Goal: Information Seeking & Learning: Learn about a topic

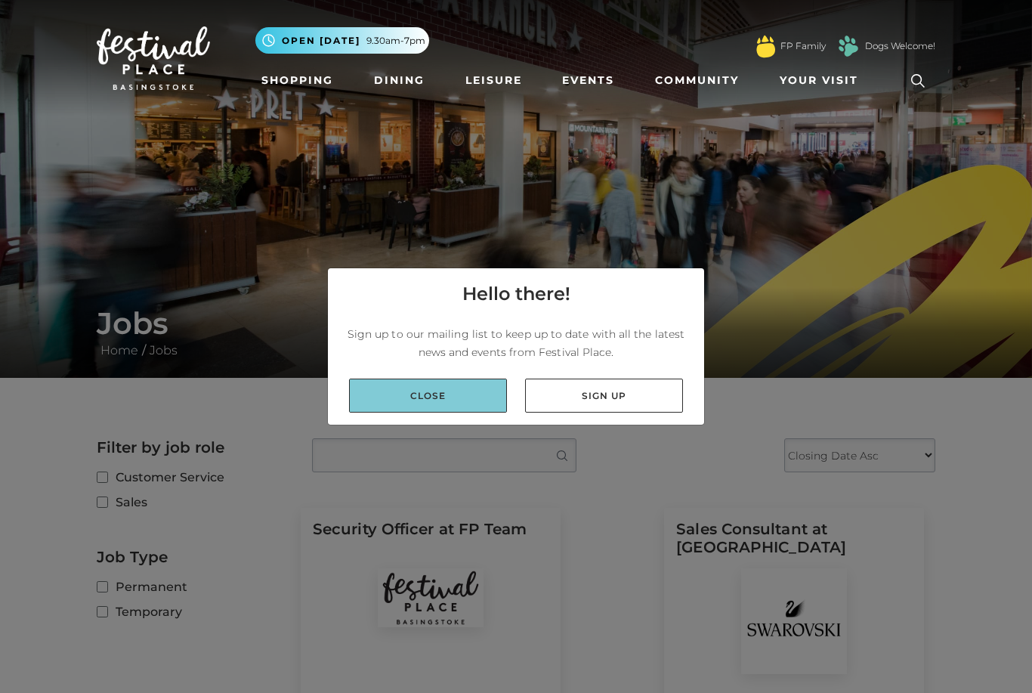
click at [484, 412] on link "Close" at bounding box center [428, 395] width 158 height 34
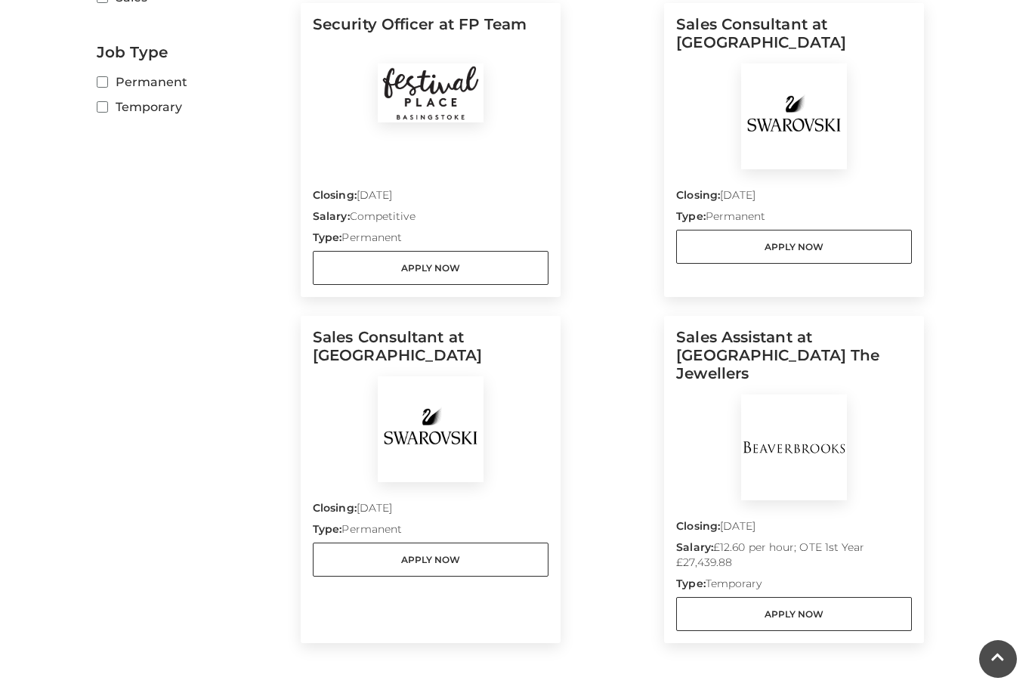
scroll to position [501, 0]
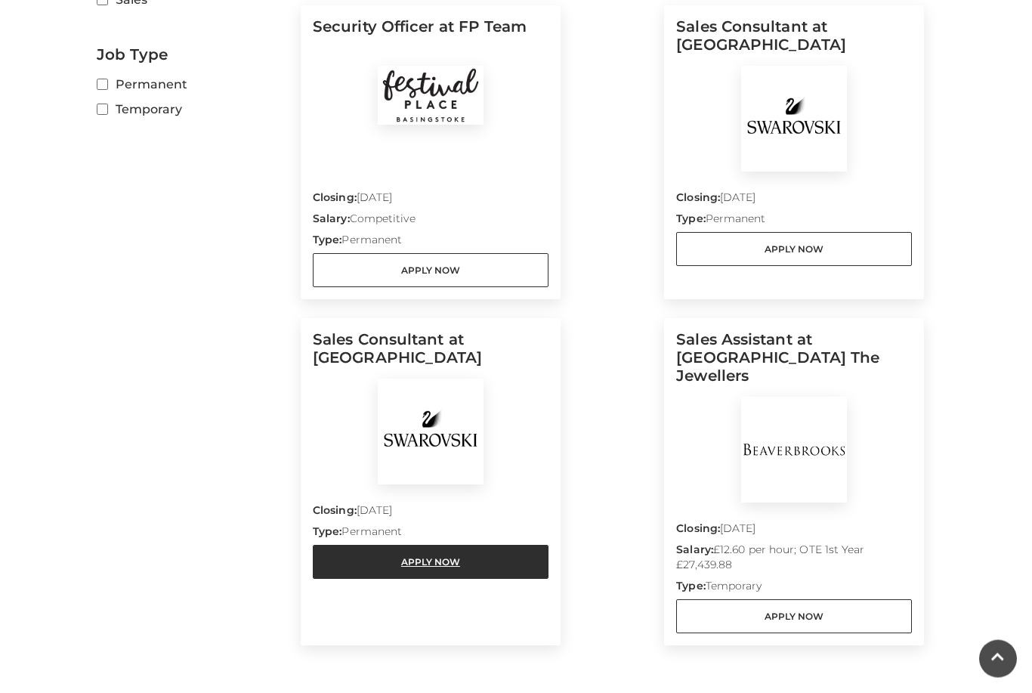
click at [516, 567] on link "Apply Now" at bounding box center [431, 562] width 236 height 34
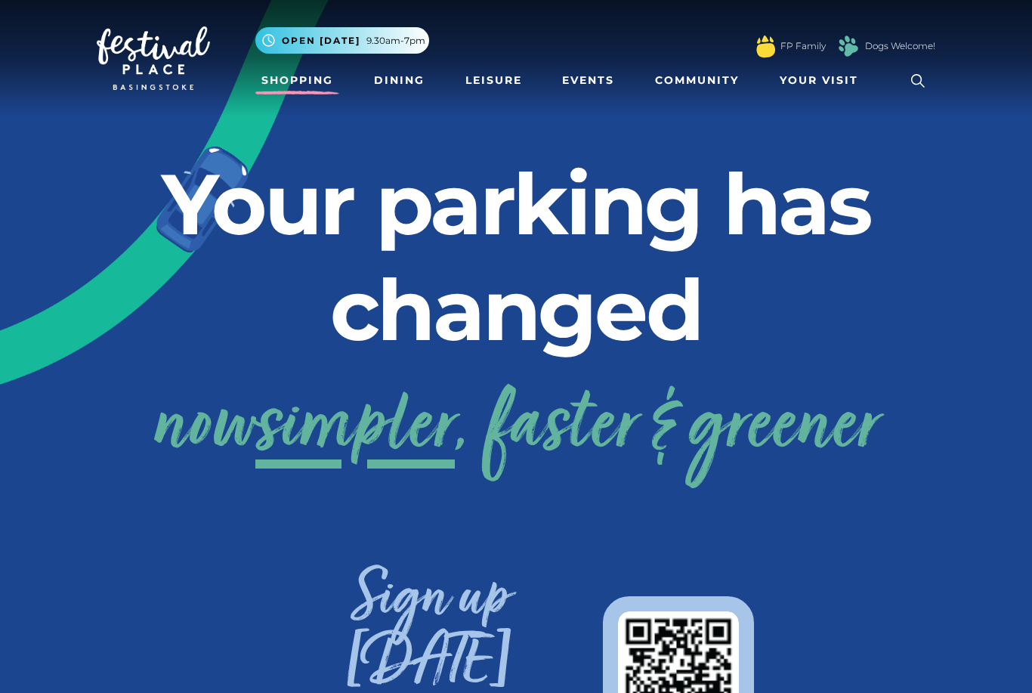
click at [318, 71] on link "Shopping" at bounding box center [297, 80] width 84 height 28
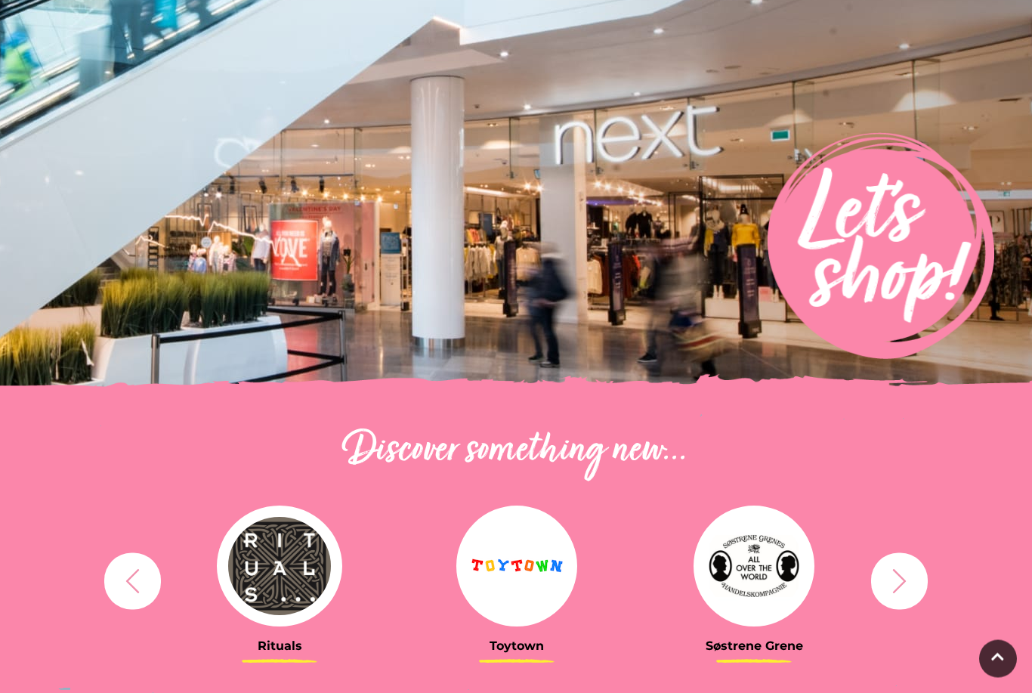
scroll to position [132, 0]
click at [289, 562] on img at bounding box center [279, 565] width 125 height 121
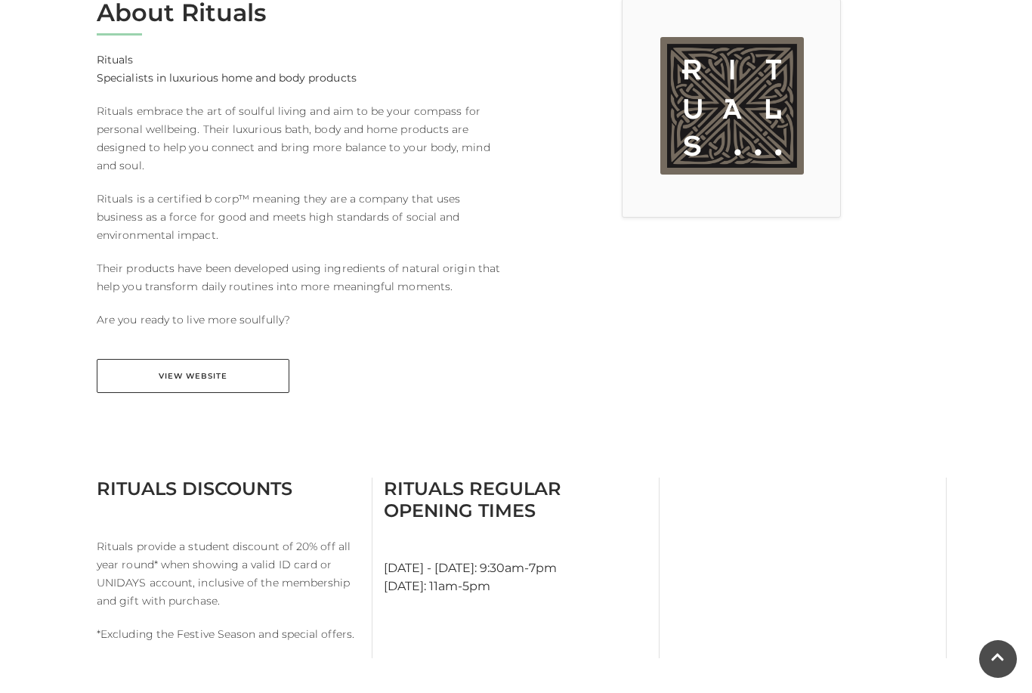
scroll to position [439, 0]
click at [245, 403] on div "About Rituals Rituals Specialists in luxurious home and body products Rituals e…" at bounding box center [300, 205] width 430 height 413
click at [257, 387] on link "View Website" at bounding box center [193, 376] width 193 height 34
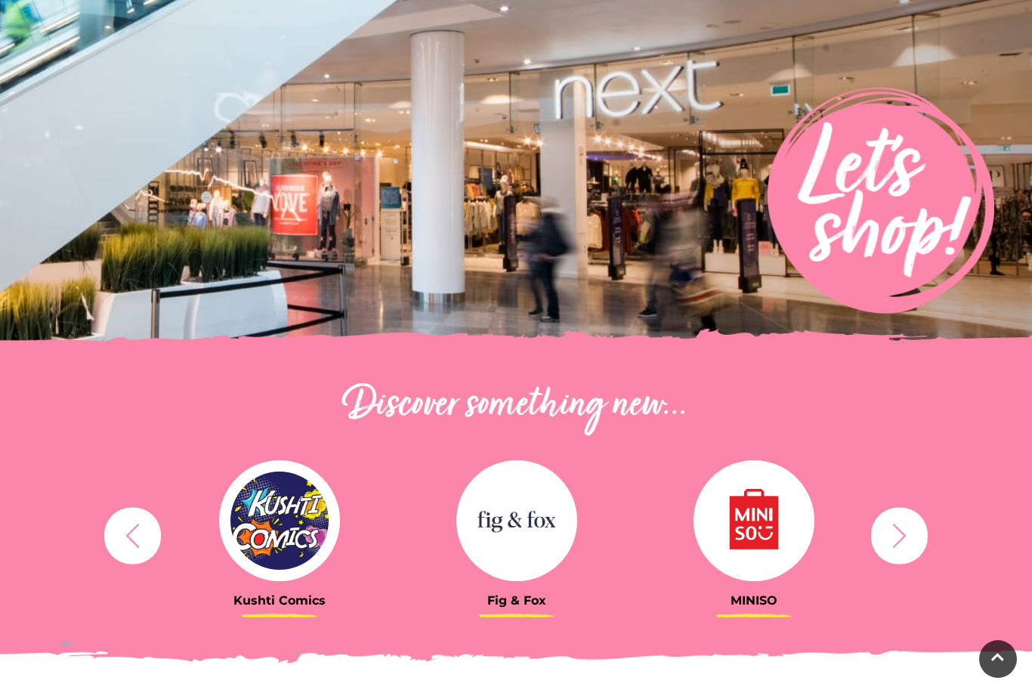
scroll to position [177, 0]
